Goal: Communication & Community: Ask a question

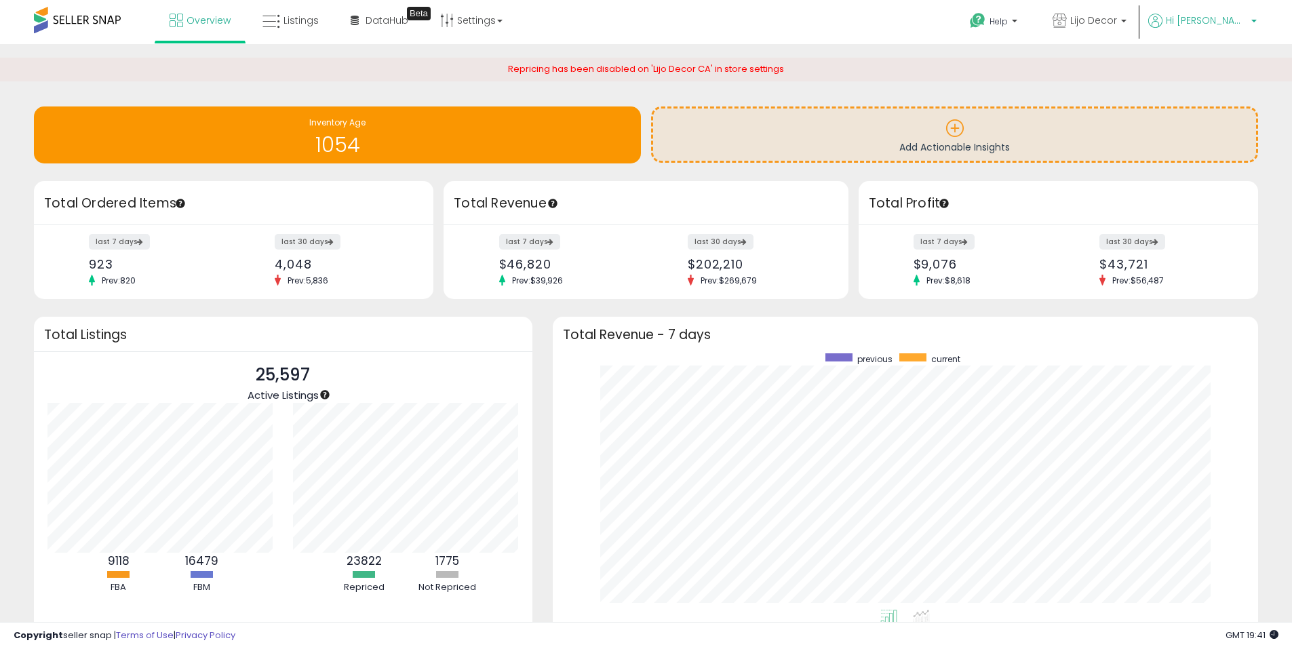
click at [1227, 15] on span "Hi [PERSON_NAME]" at bounding box center [1206, 21] width 81 height 14
click at [1017, 29] on b at bounding box center [1014, 24] width 5 height 9
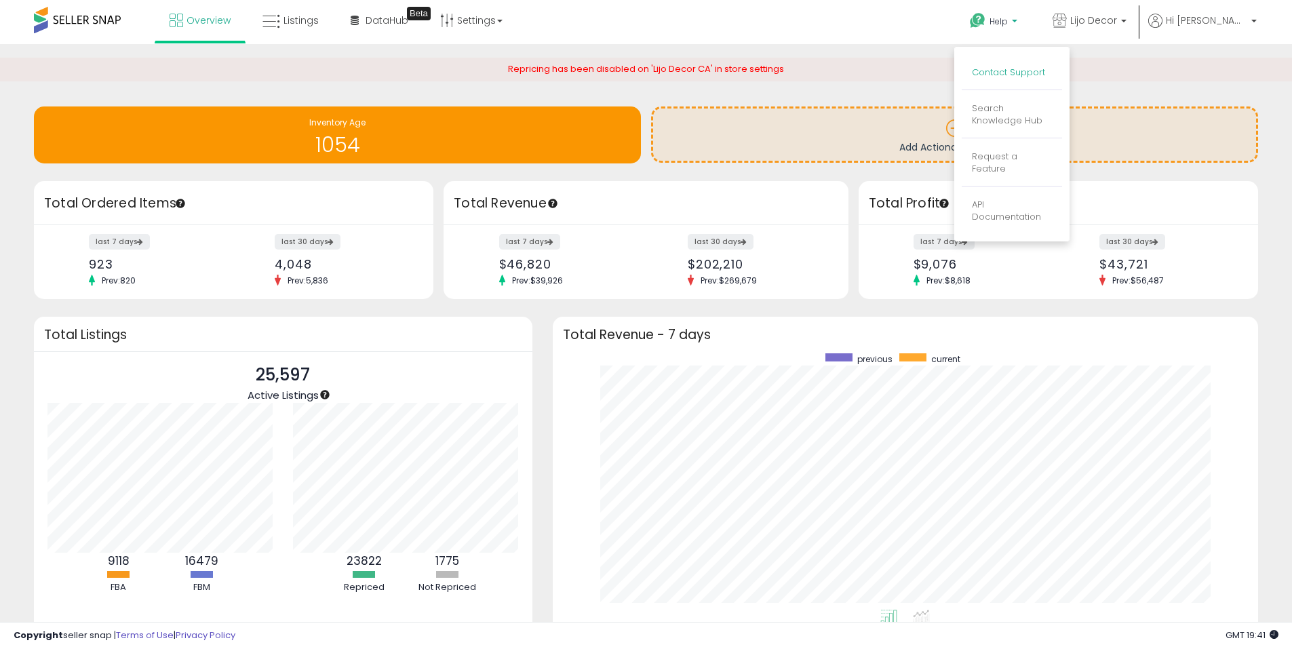
click at [1040, 68] on link "Contact Support" at bounding box center [1008, 72] width 73 height 13
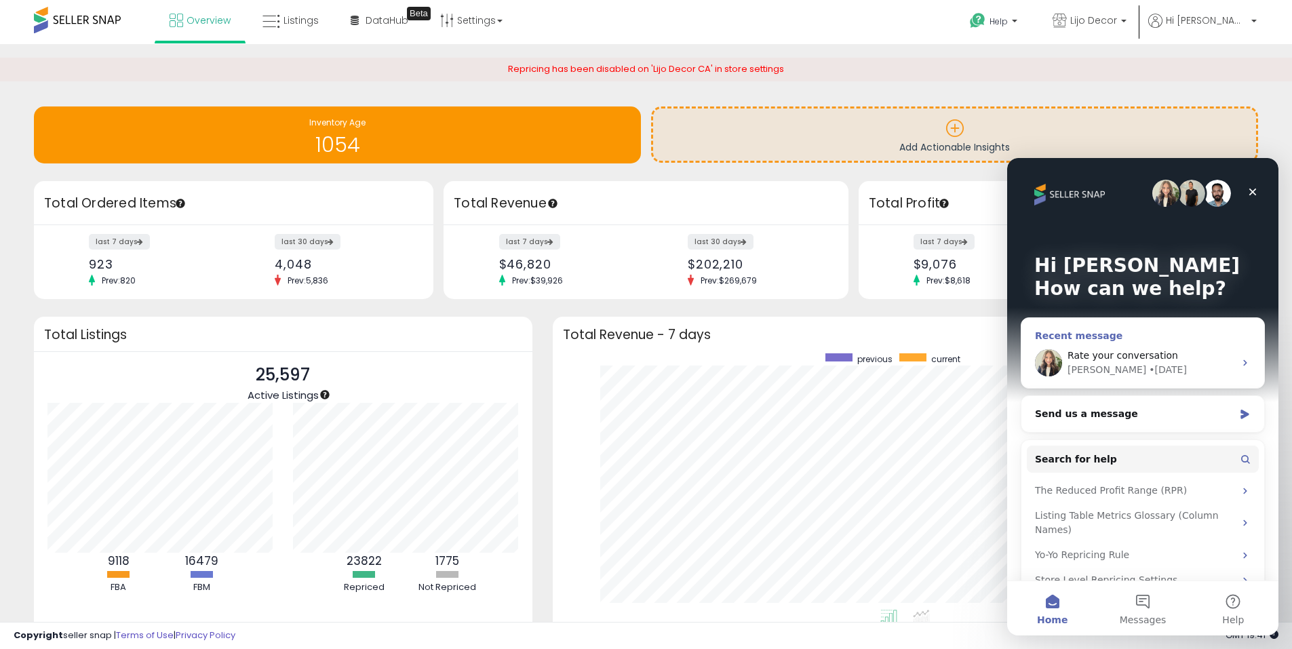
click at [1163, 359] on span "Rate your conversation" at bounding box center [1122, 355] width 111 height 11
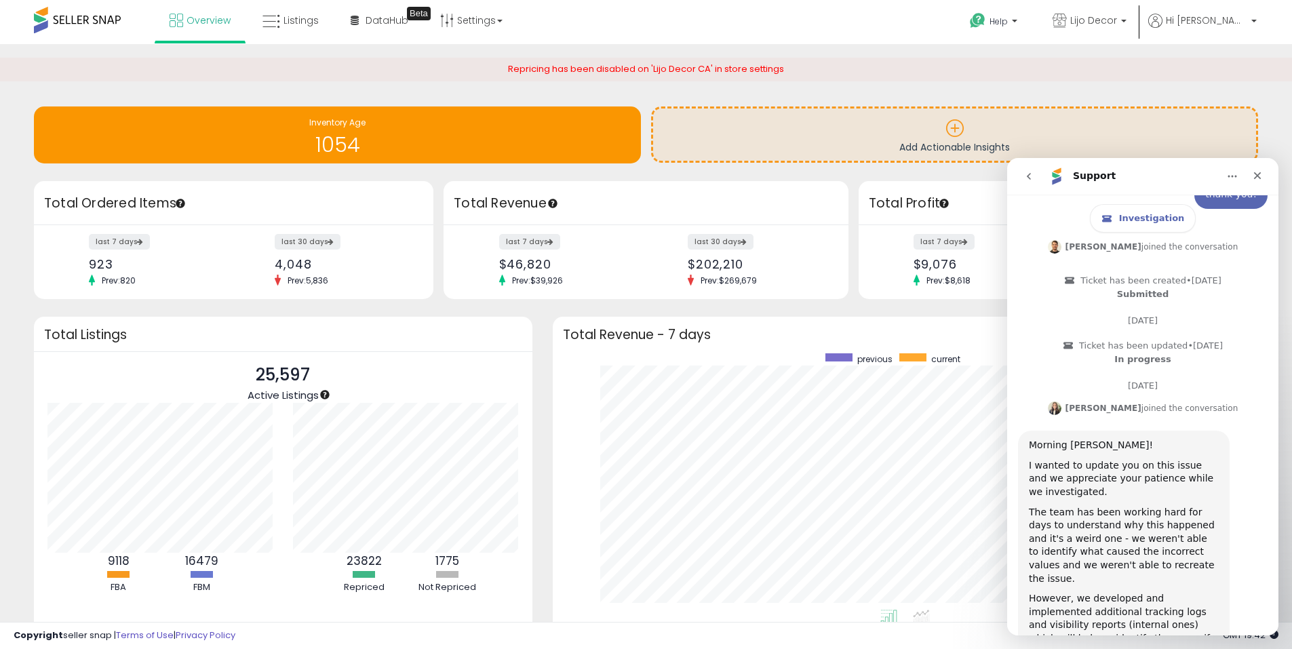
scroll to position [707, 0]
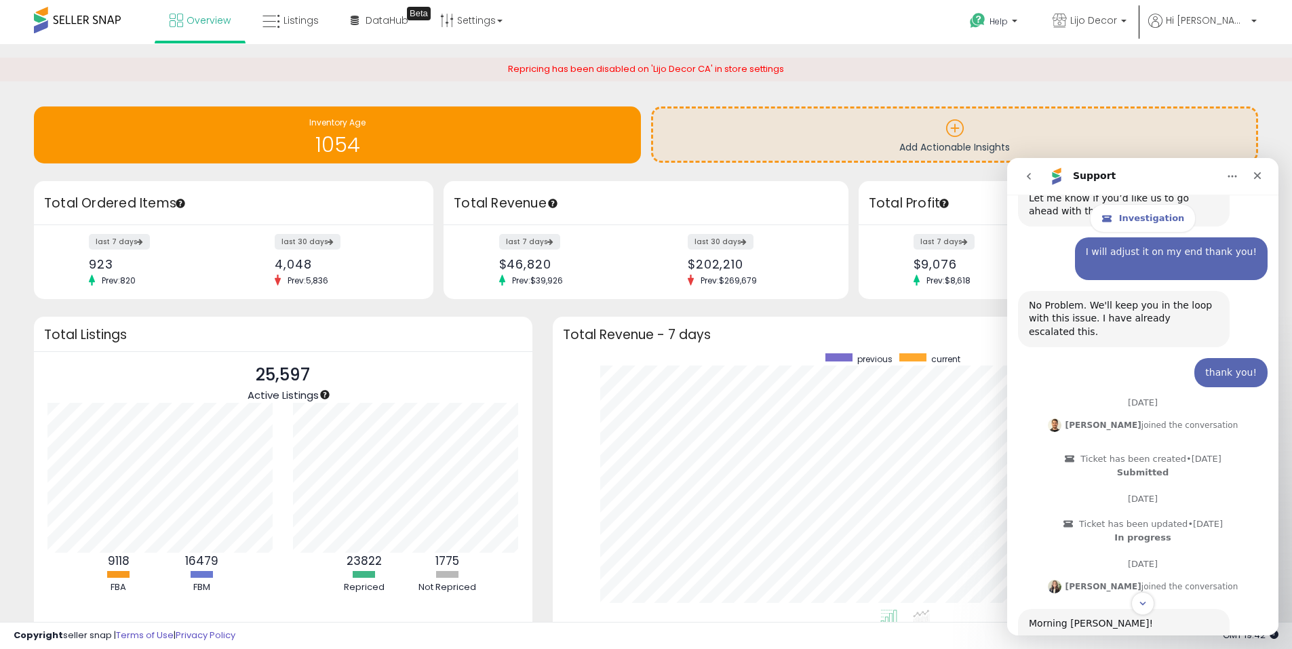
click at [1027, 175] on icon "go back" at bounding box center [1028, 176] width 11 height 11
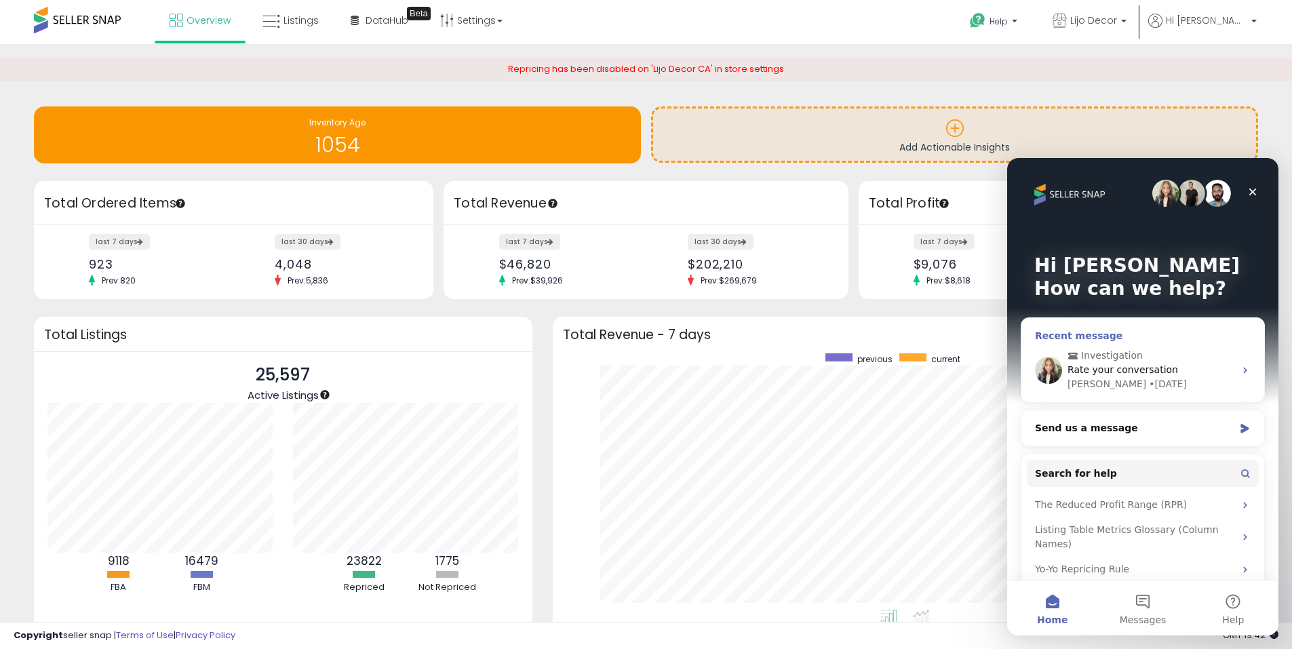
click at [1203, 334] on div "Recent message" at bounding box center [1143, 336] width 216 height 14
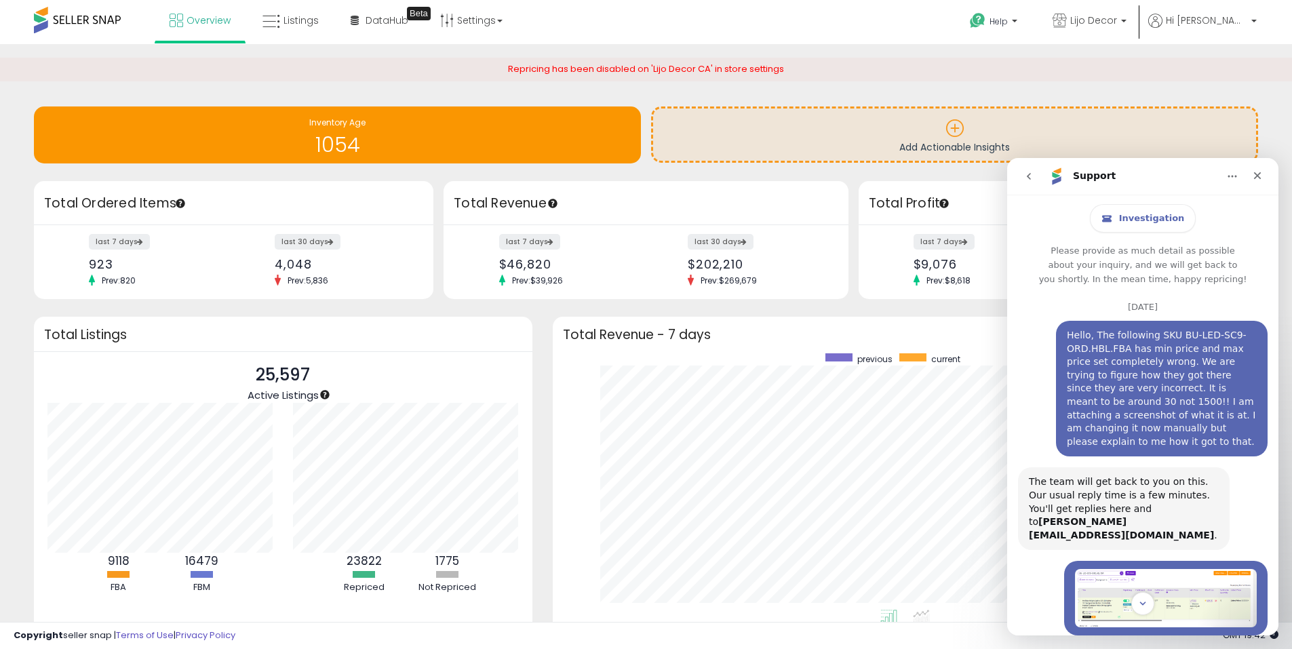
scroll to position [271, 0]
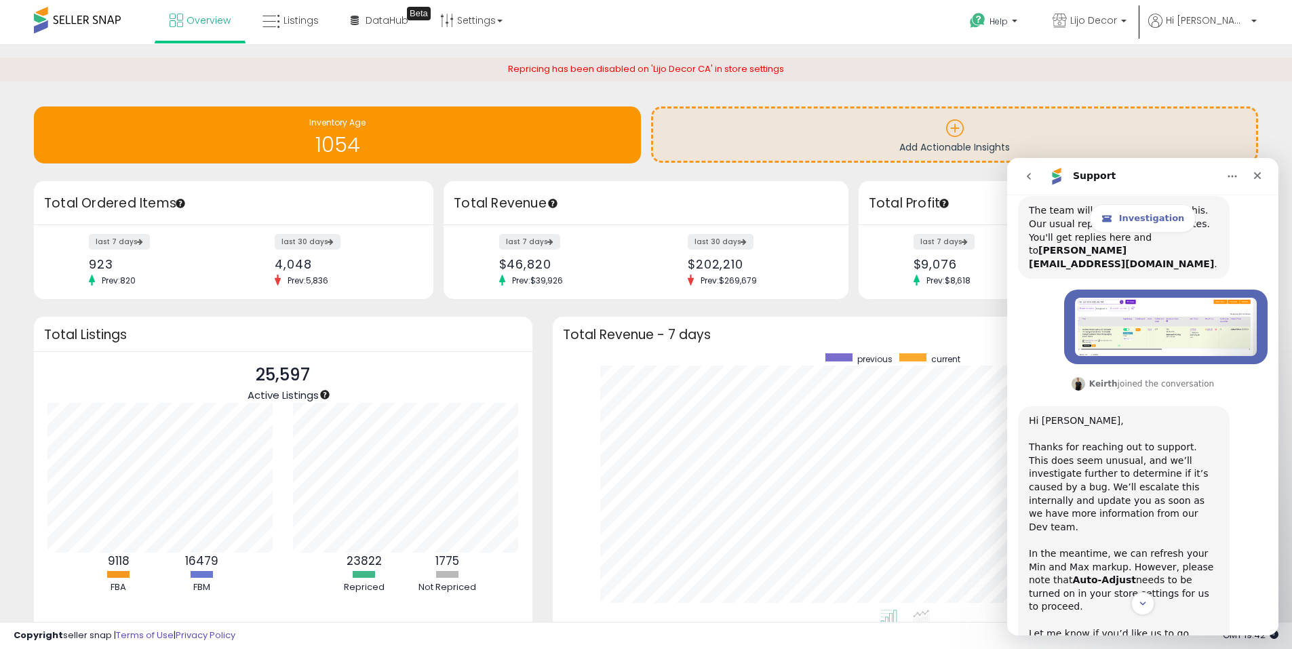
click at [1026, 177] on icon "go back" at bounding box center [1028, 176] width 11 height 11
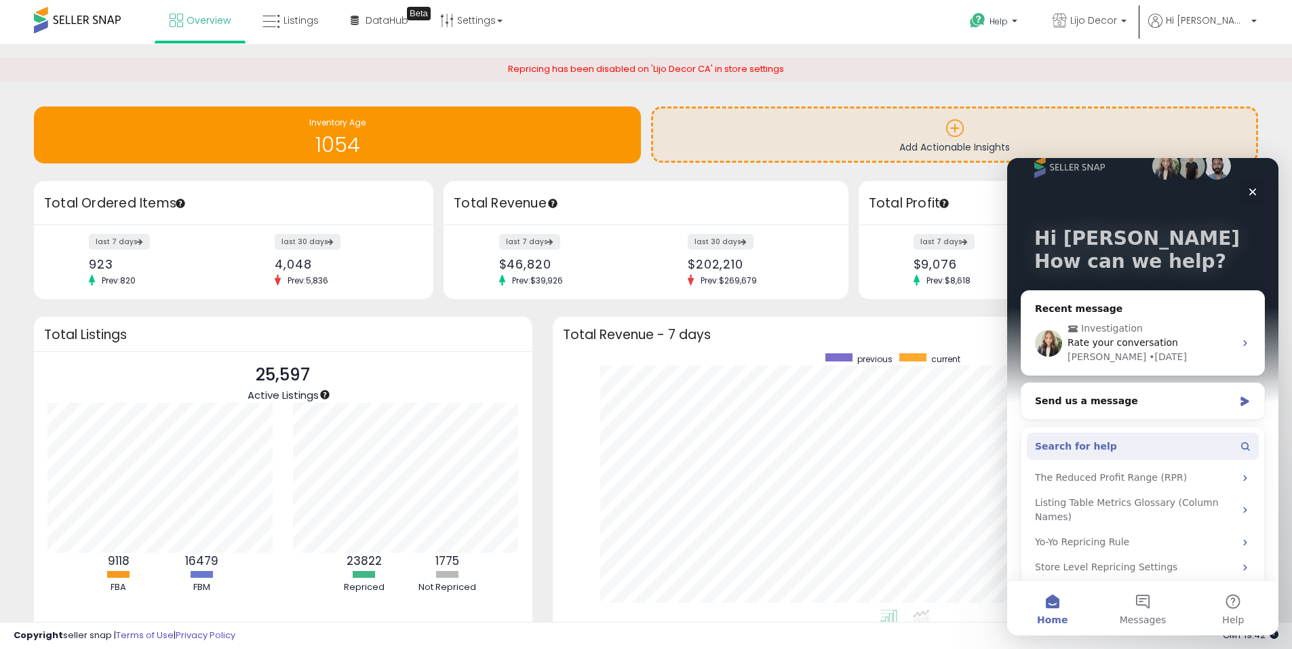
scroll to position [39, 0]
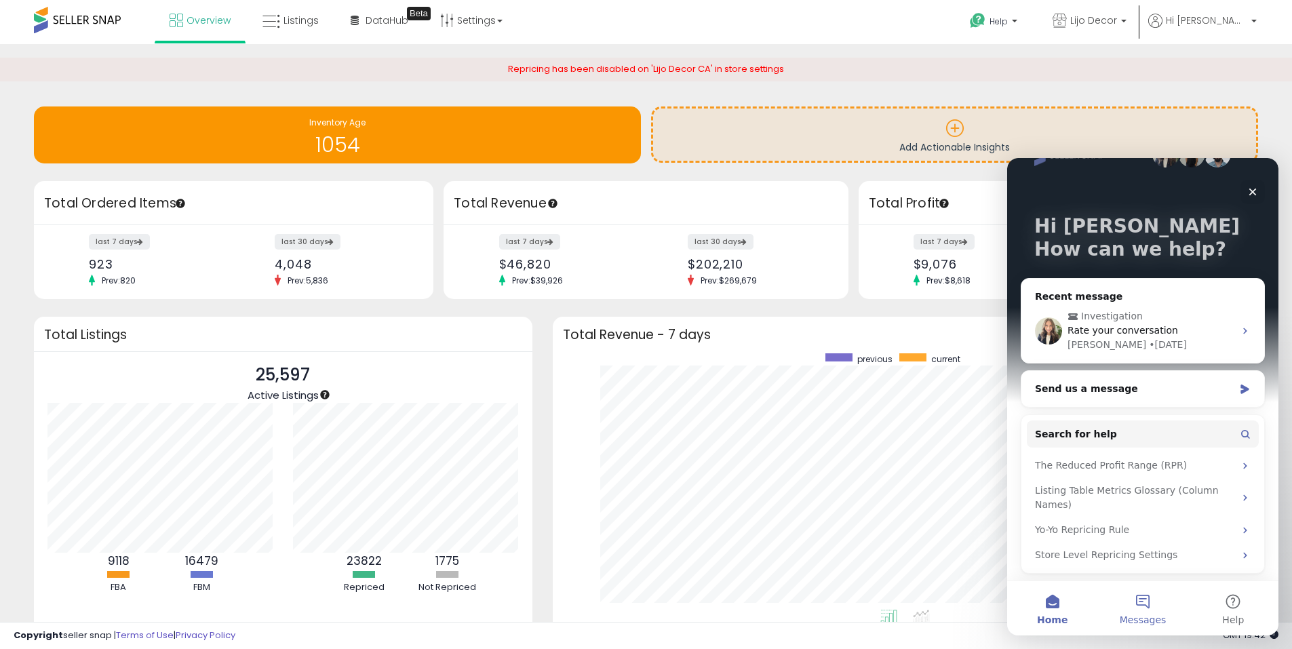
click at [1155, 616] on span "Messages" at bounding box center [1143, 619] width 47 height 9
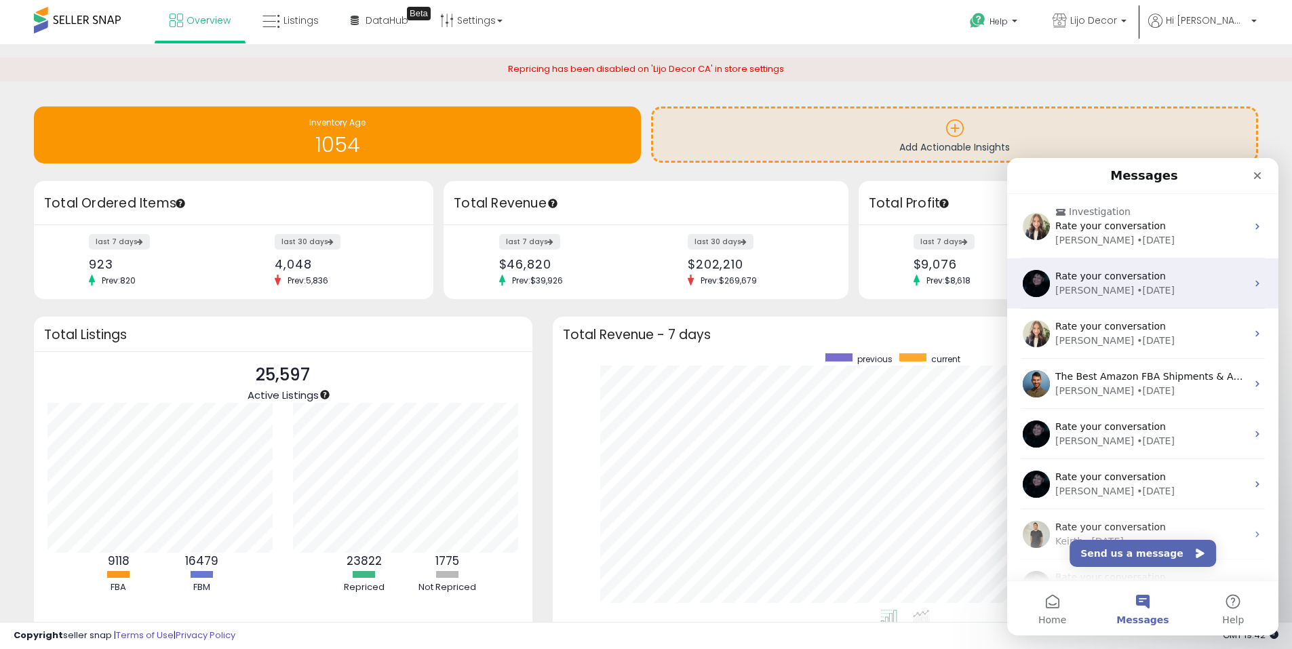
click at [1183, 277] on div "Rate your conversation" at bounding box center [1150, 276] width 191 height 14
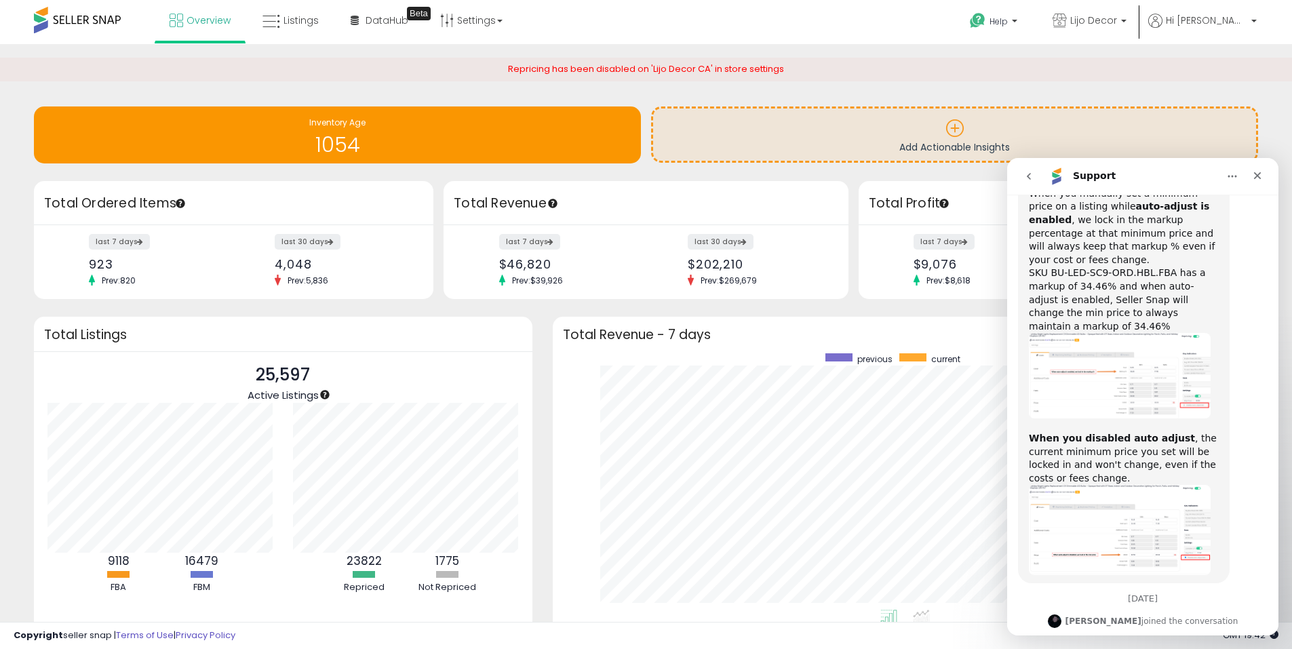
scroll to position [2580, 0]
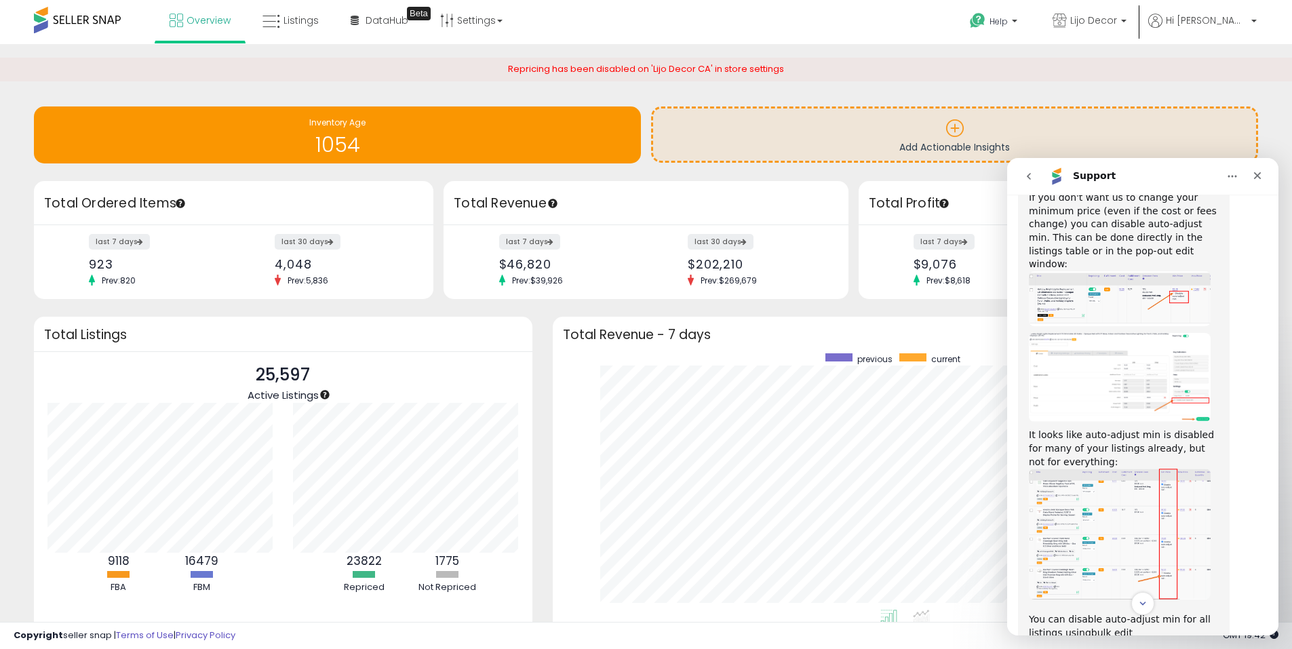
scroll to position [1441, 0]
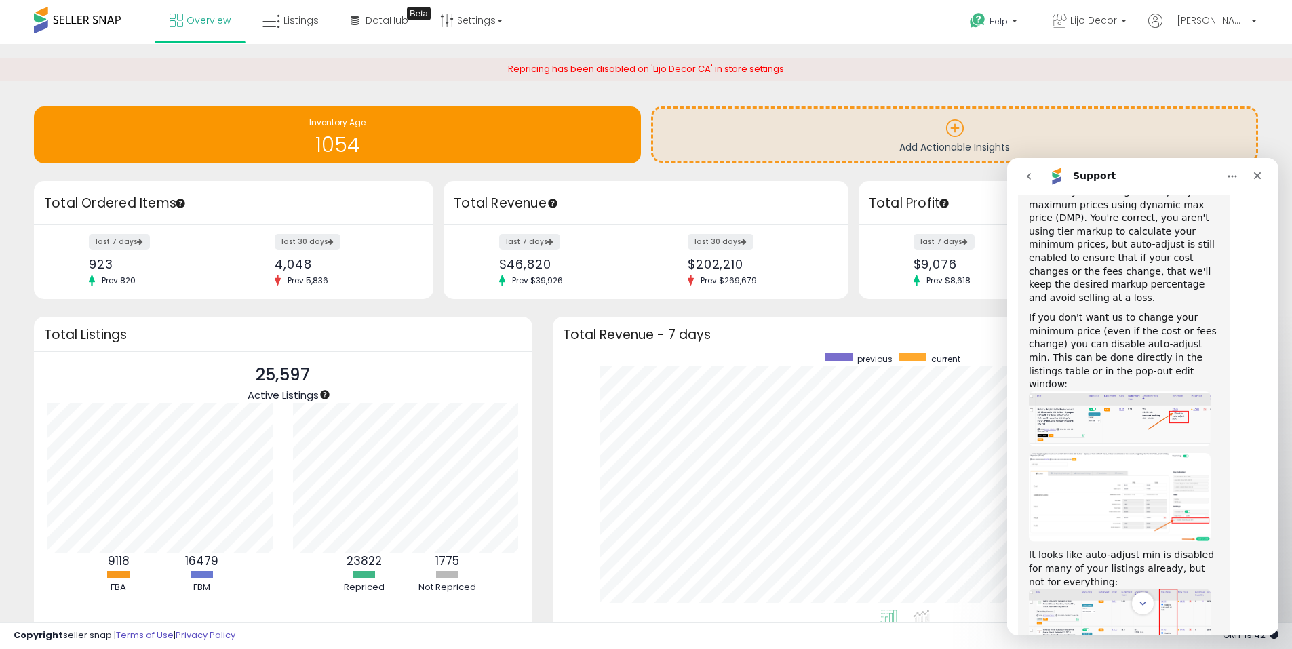
click at [1227, 178] on icon "Home" at bounding box center [1232, 176] width 11 height 11
click at [1202, 207] on div "Expand window" at bounding box center [1197, 210] width 96 height 14
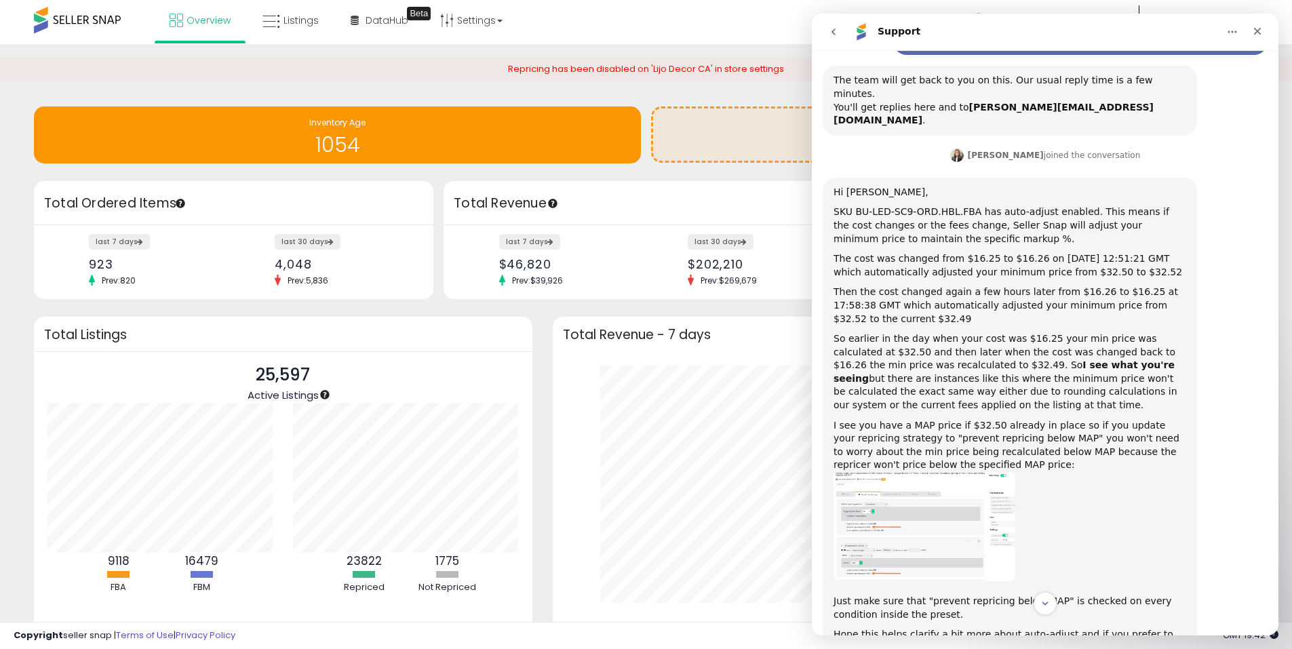
scroll to position [0, 0]
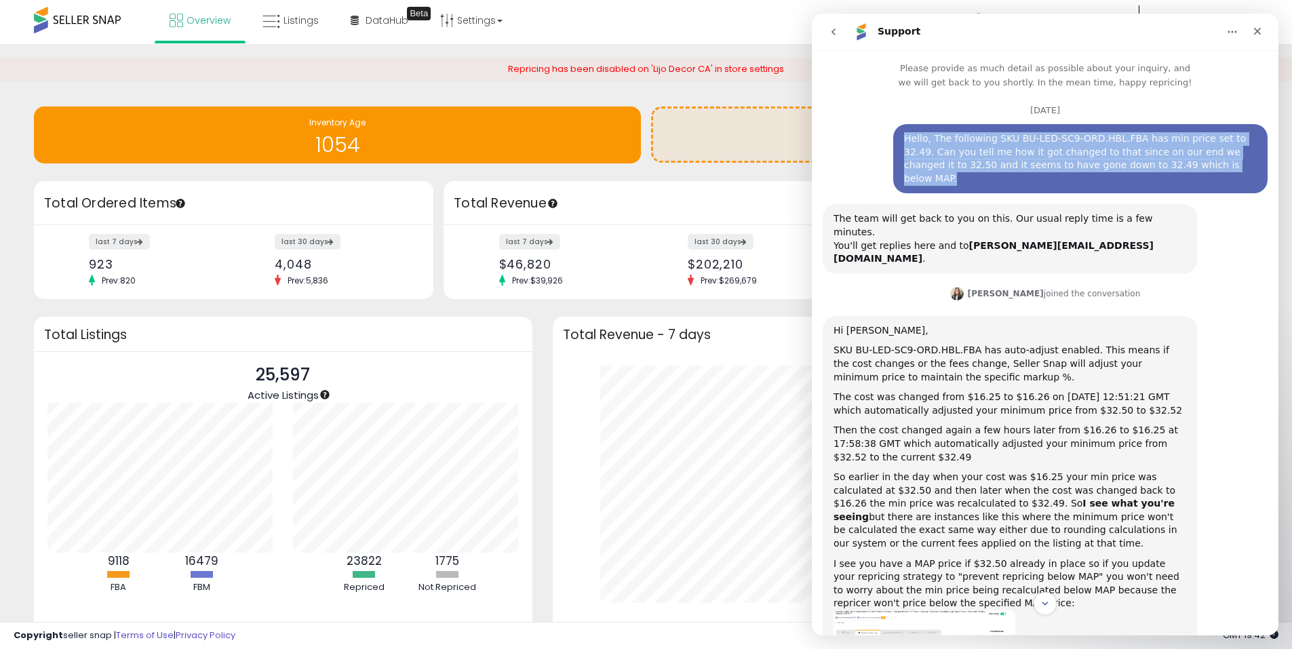
drag, startPoint x: 898, startPoint y: 135, endPoint x: 1189, endPoint y: 171, distance: 293.8
click at [1189, 171] on div "Hello, The following SKU BU-LED-SC9-ORD.HBL.FBA has min price set to 32.49. Can…" at bounding box center [1080, 158] width 353 height 53
copy div "Hello, The following SKU BU-LED-SC9-ORD.HBL.FBA has min price set to 32.49. Can…"
click at [1163, 137] on div "Hello, The following SKU BU-LED-SC9-ORD.HBL.FBA has min price set to 32.49. Can…" at bounding box center [1080, 158] width 353 height 53
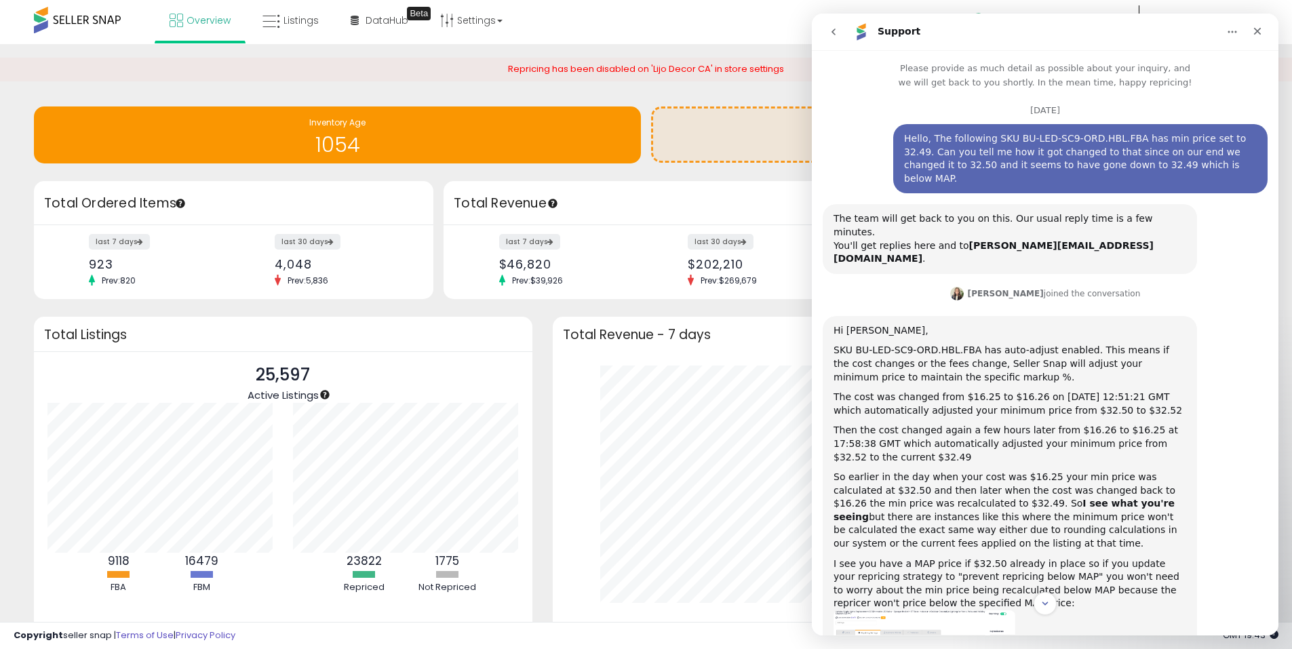
click at [938, 167] on div "Hello, The following SKU BU-LED-SC9-ORD.HBL.FBA has min price set to 32.49. Can…" at bounding box center [1080, 158] width 353 height 53
click at [995, 153] on div "Hello, The following SKU BU-LED-SC9-ORD.HBL.FBA has min price set to 32.49. Can…" at bounding box center [1080, 158] width 353 height 53
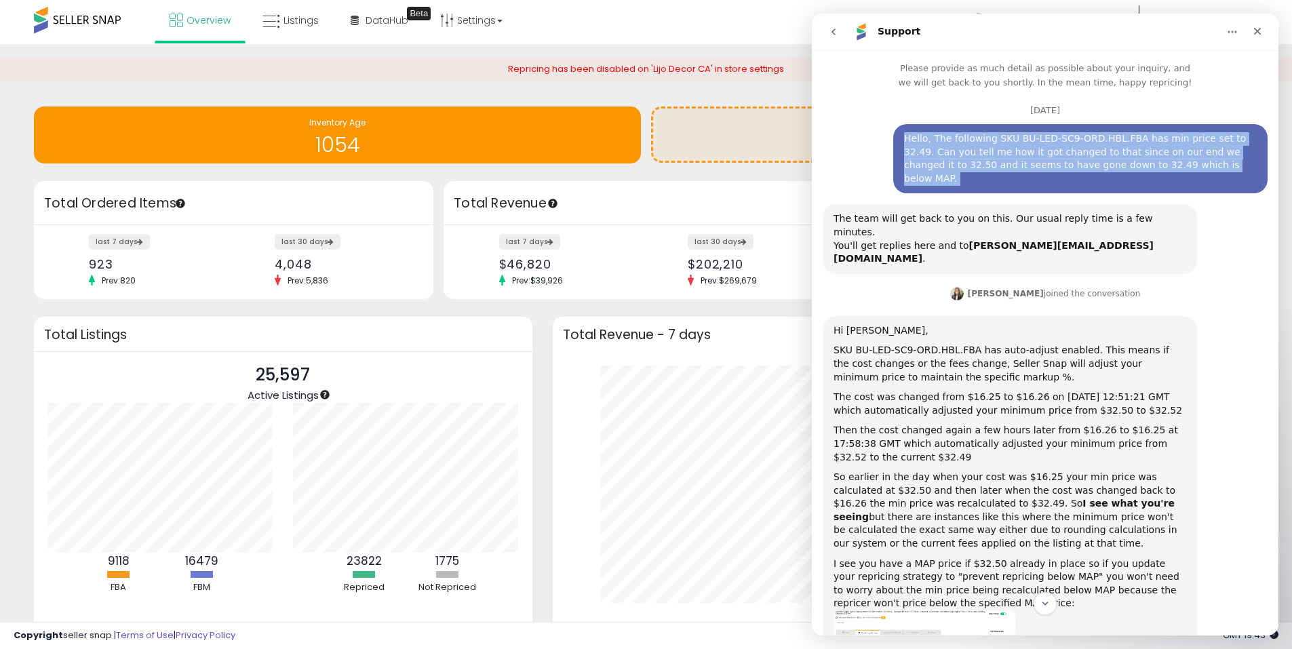
click at [995, 153] on div "Hello, The following SKU BU-LED-SC9-ORD.HBL.FBA has min price set to 32.49. Can…" at bounding box center [1080, 158] width 353 height 53
copy div "Hello, The following SKU BU-LED-SC9-ORD.HBL.FBA has min price set to 32.49. Can…"
click at [997, 158] on div "Hello, The following SKU BU-LED-SC9-ORD.HBL.FBA has min price set to 32.49. Can…" at bounding box center [1080, 158] width 353 height 53
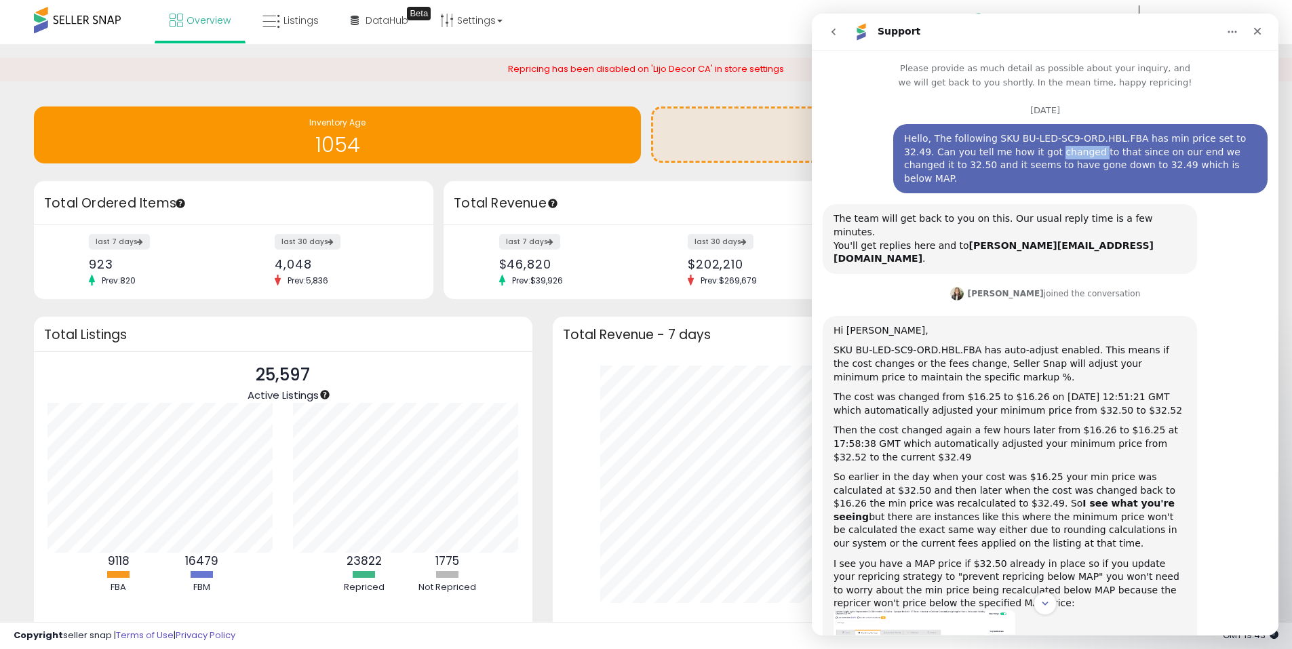
click at [997, 158] on div "Hello, The following SKU BU-LED-SC9-ORD.HBL.FBA has min price set to 32.49. Can…" at bounding box center [1080, 158] width 353 height 53
click at [1088, 144] on div "Hello, The following SKU BU-LED-SC9-ORD.HBL.FBA has min price set to 32.49. Can…" at bounding box center [1080, 158] width 353 height 53
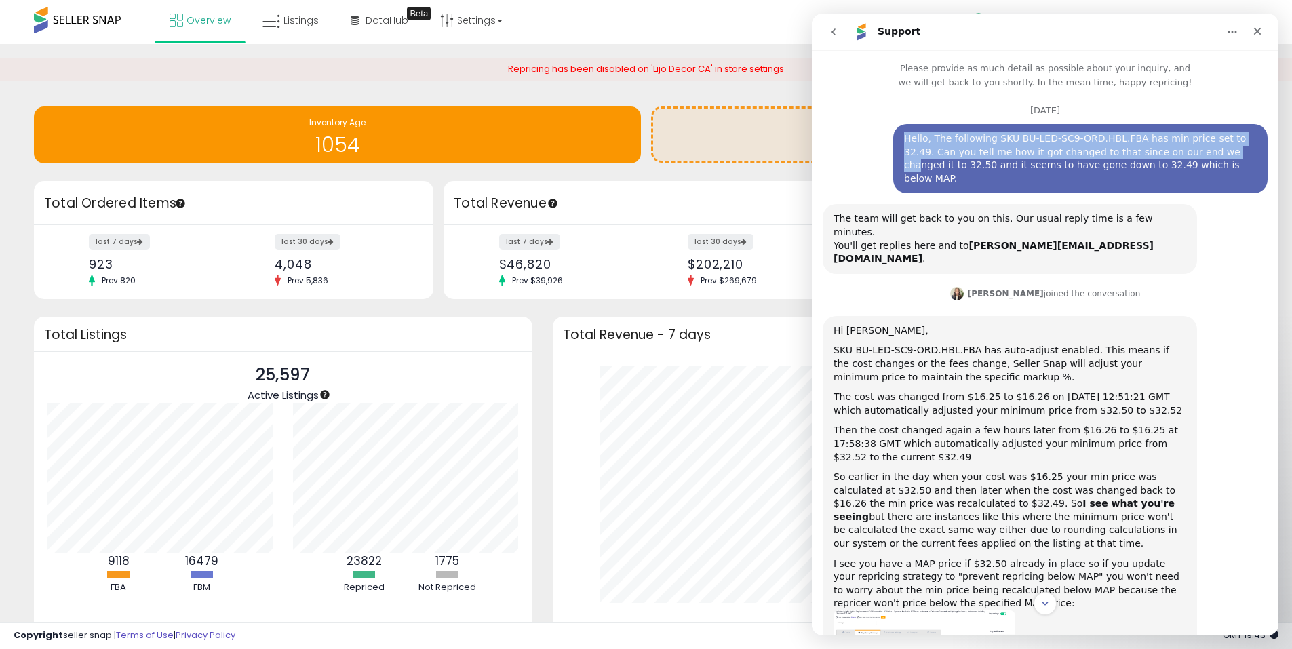
drag, startPoint x: 1162, startPoint y: 157, endPoint x: 913, endPoint y: 126, distance: 250.1
click at [913, 126] on div "Hello, The following SKU BU-LED-SC9-ORD.HBL.FBA has min price set to 32.49. Can…" at bounding box center [1080, 158] width 374 height 69
click at [924, 133] on div "Hello, The following SKU BU-LED-SC9-ORD.HBL.FBA has min price set to 32.49. Can…" at bounding box center [1080, 158] width 353 height 53
drag, startPoint x: 895, startPoint y: 134, endPoint x: 1207, endPoint y: 163, distance: 313.2
click at [1207, 163] on div "Hello, The following SKU BU-LED-SC9-ORD.HBL.FBA has min price set to 32.49. Can…" at bounding box center [1080, 158] width 374 height 69
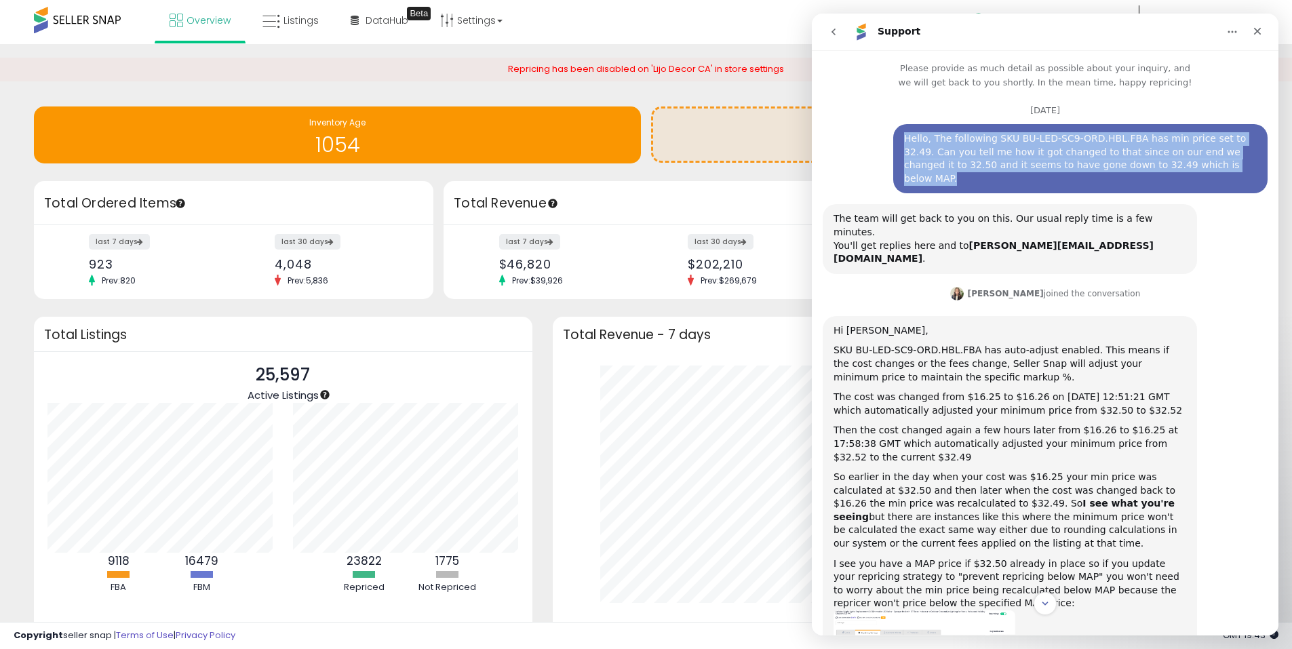
copy div "Hello, The following SKU BU-LED-SC9-ORD.HBL.FBA has min price set to 32.49. Can…"
